Goal: Task Accomplishment & Management: Use online tool/utility

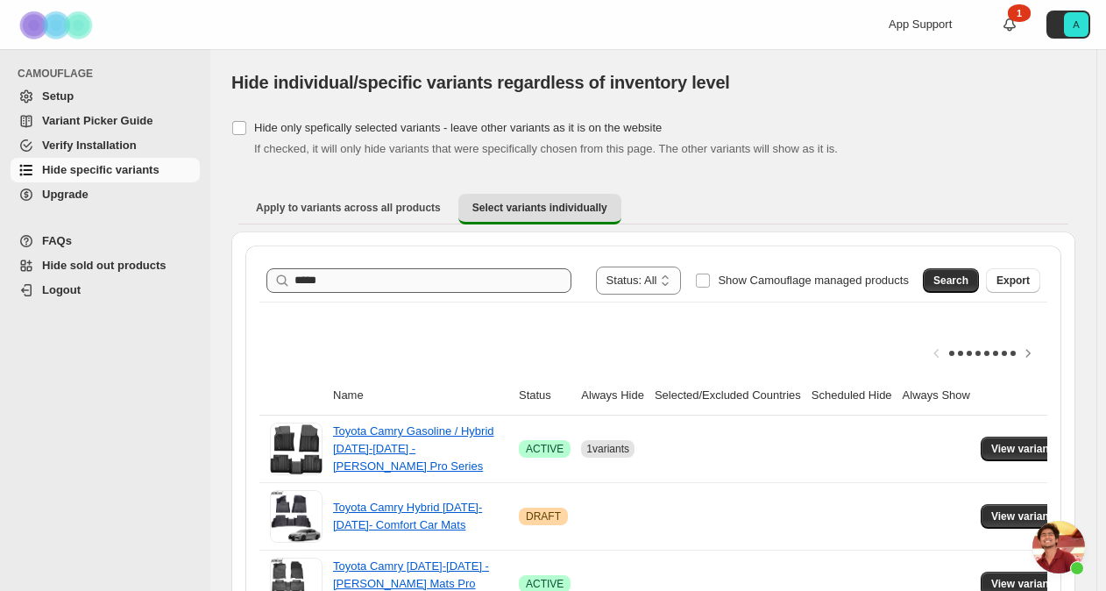
scroll to position [4039, 0]
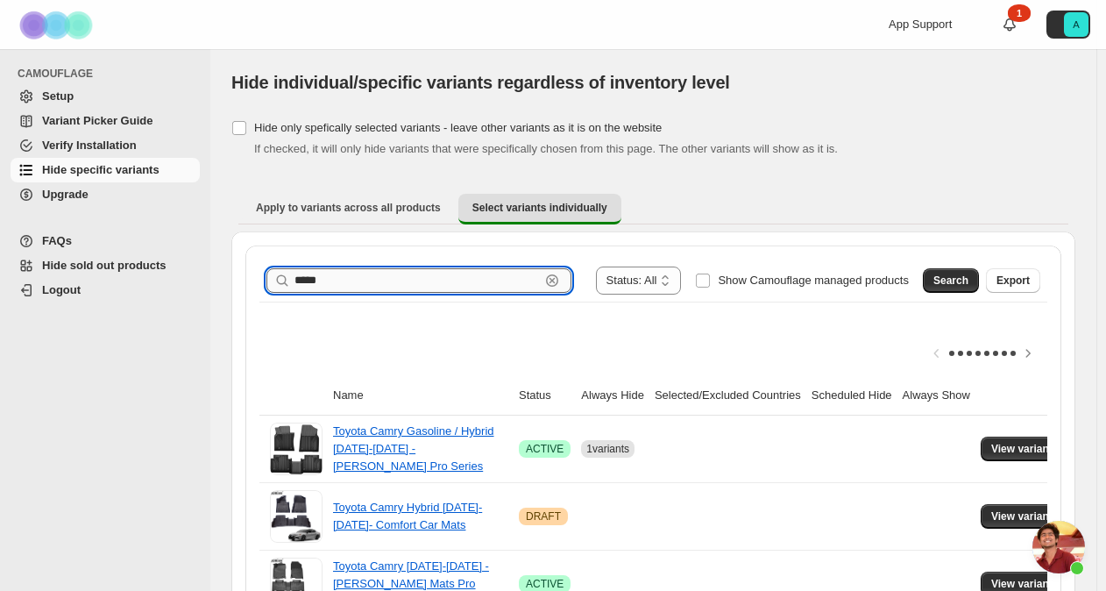
click at [366, 280] on input "*****" at bounding box center [416, 280] width 245 height 25
type input "*******"
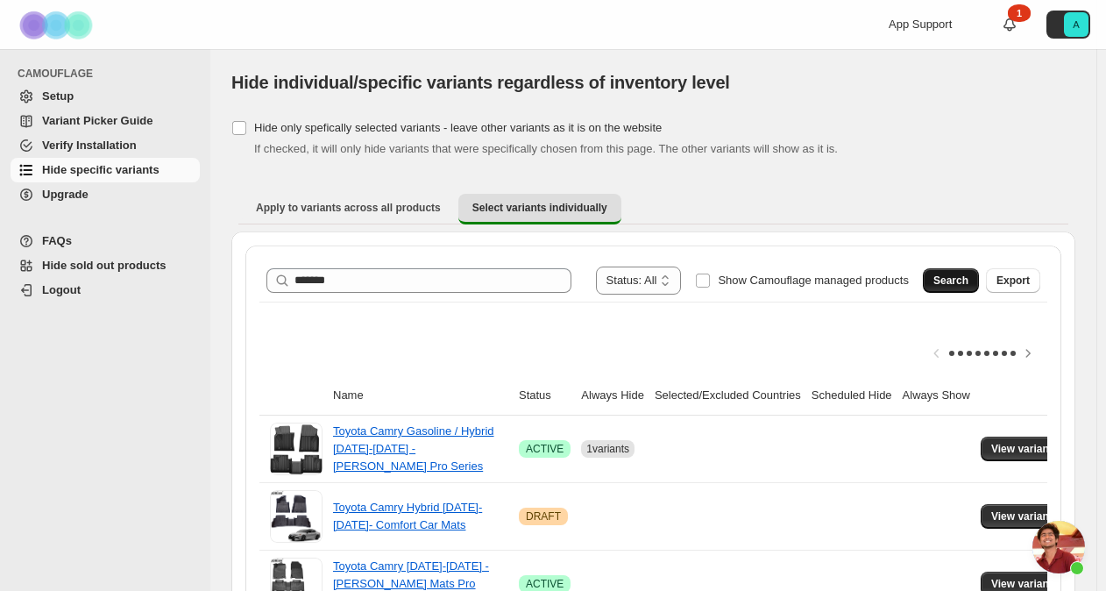
click at [967, 286] on span "Search" at bounding box center [950, 280] width 35 height 14
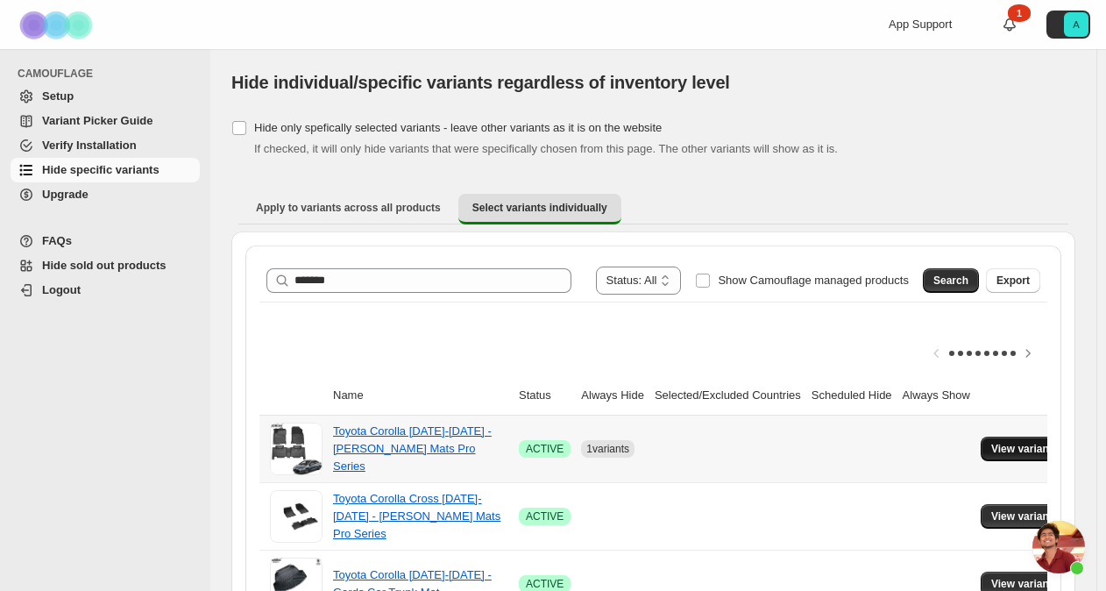
click at [1014, 450] on span "View variants" at bounding box center [1024, 449] width 67 height 14
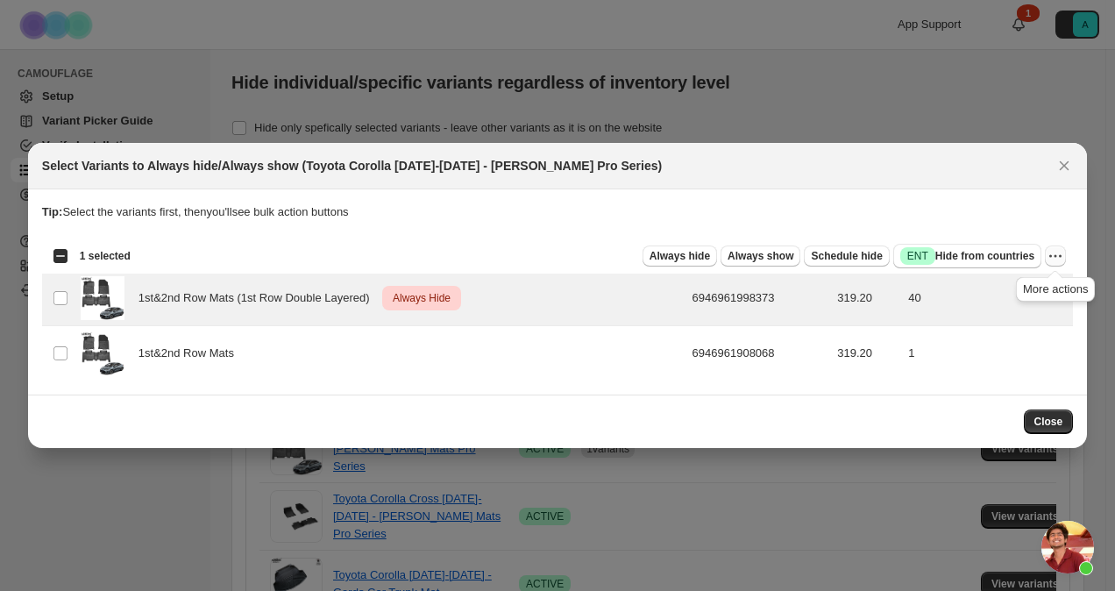
click at [1053, 258] on icon "More actions" at bounding box center [1055, 256] width 18 height 18
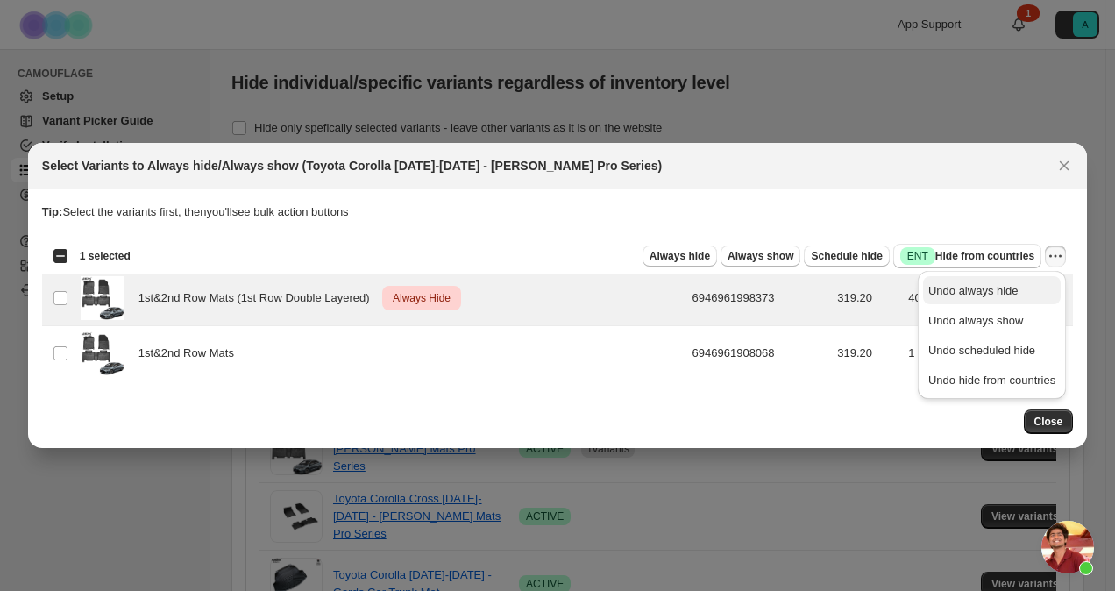
click at [1007, 294] on span "Undo always hide" at bounding box center [973, 290] width 90 height 13
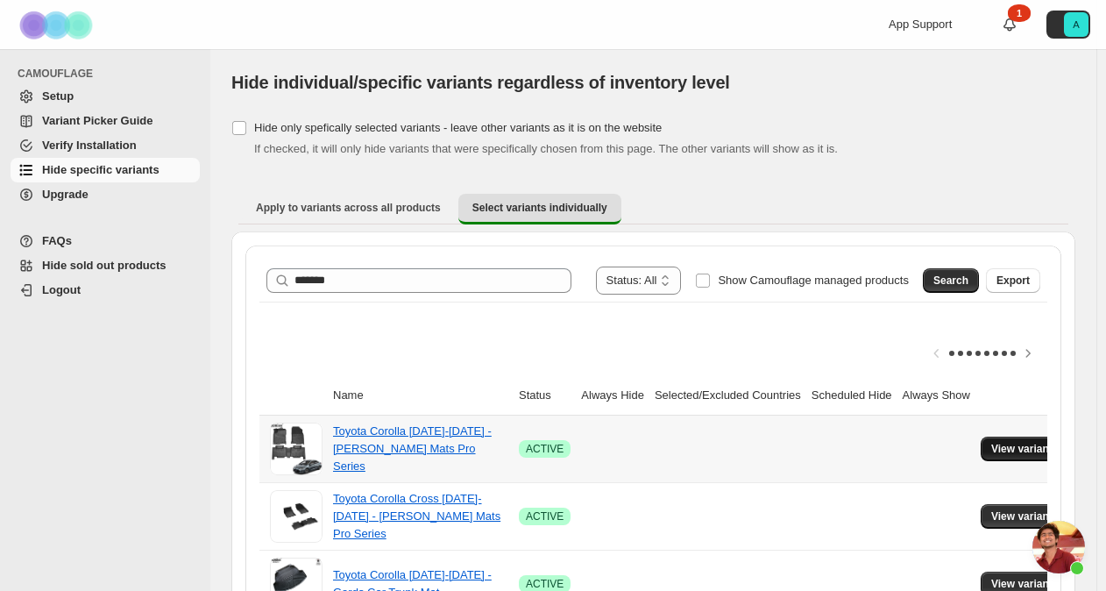
click at [982, 440] on button "View variants" at bounding box center [1025, 448] width 89 height 25
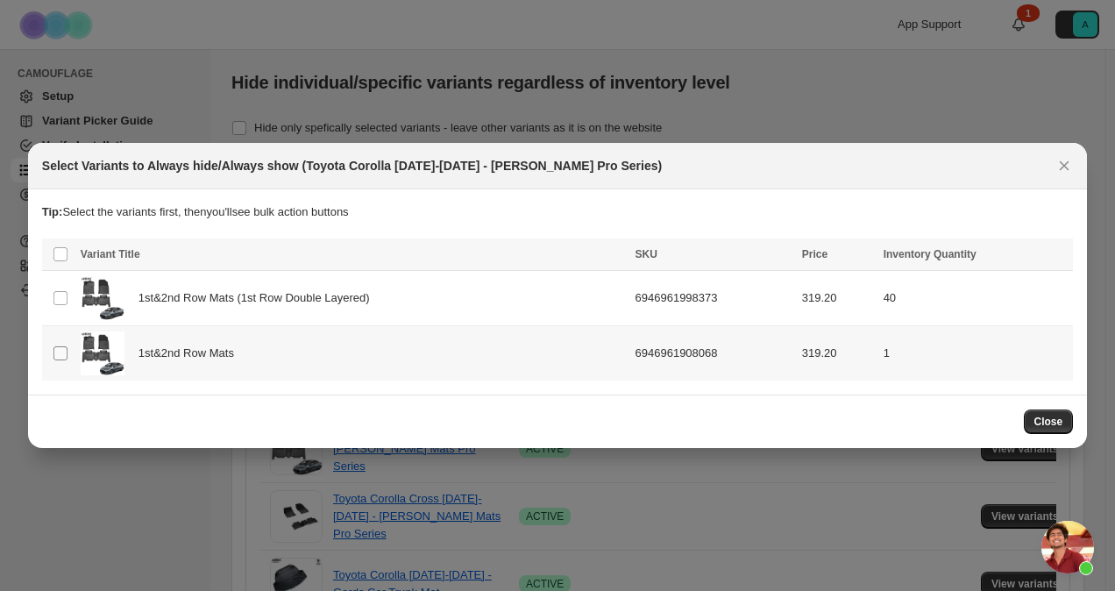
click at [65, 359] on span ":rih:" at bounding box center [61, 353] width 16 height 16
click at [710, 255] on span "Always hide" at bounding box center [679, 256] width 60 height 14
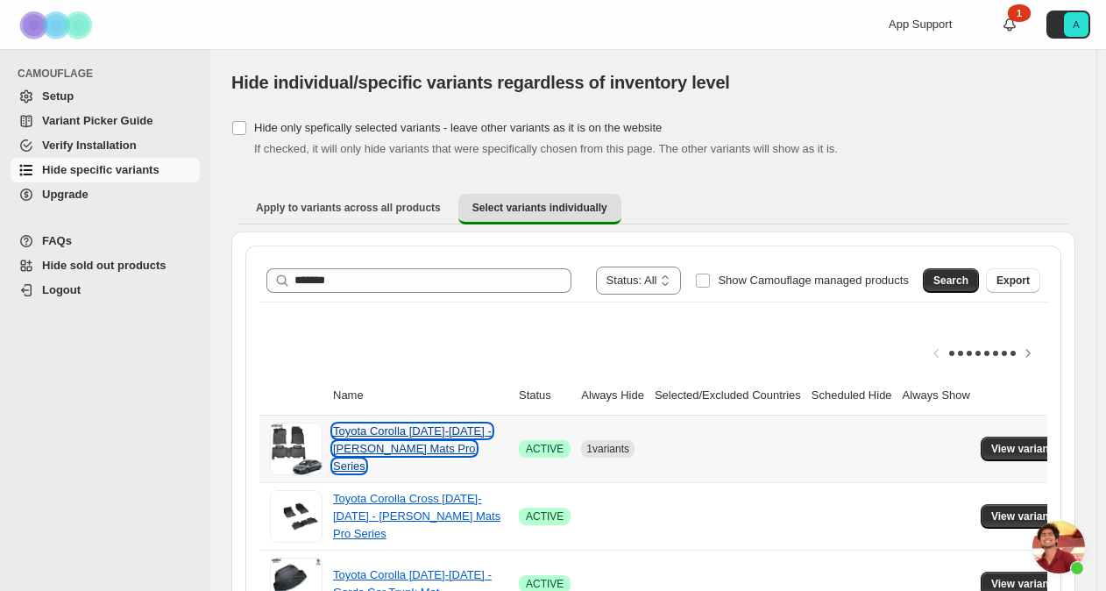
click at [408, 435] on link "Toyota Corolla [DATE]-[DATE] - [PERSON_NAME] Mats Pro Series" at bounding box center [412, 448] width 159 height 48
